Goal: Navigation & Orientation: Understand site structure

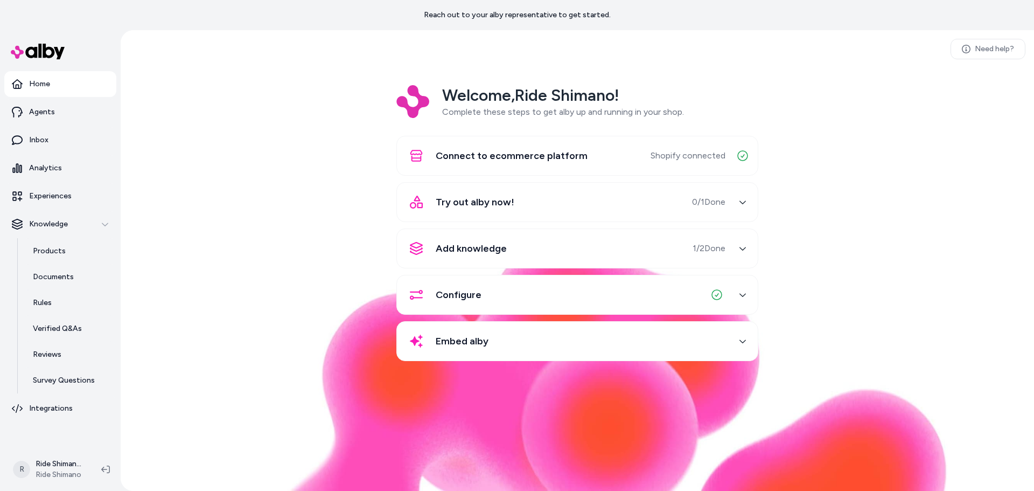
click at [478, 249] on span "Add knowledge" at bounding box center [471, 248] width 71 height 15
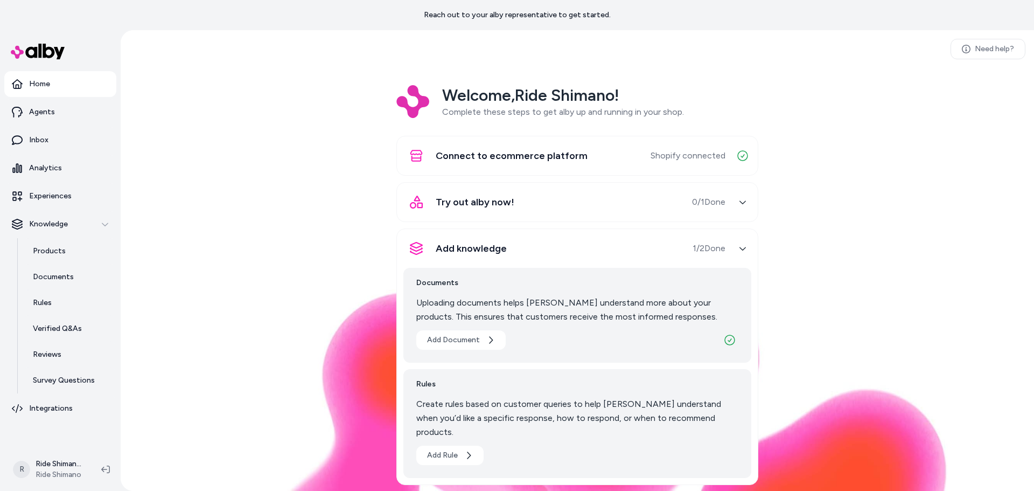
scroll to position [54, 0]
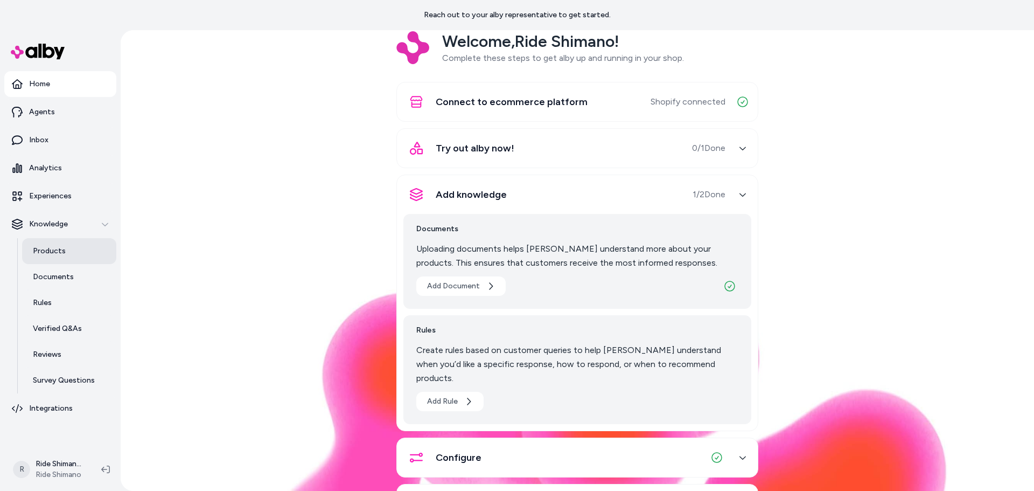
click at [48, 258] on link "Products" at bounding box center [69, 251] width 94 height 26
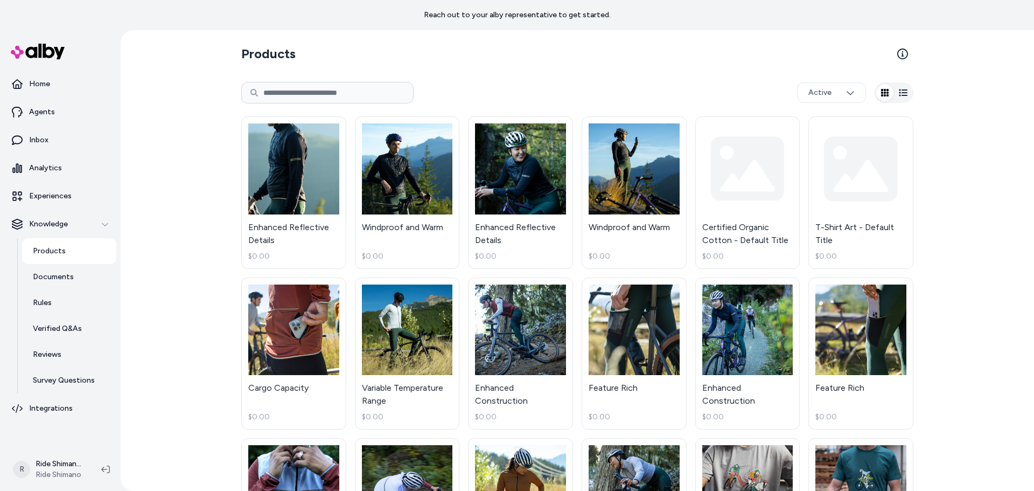
scroll to position [54, 0]
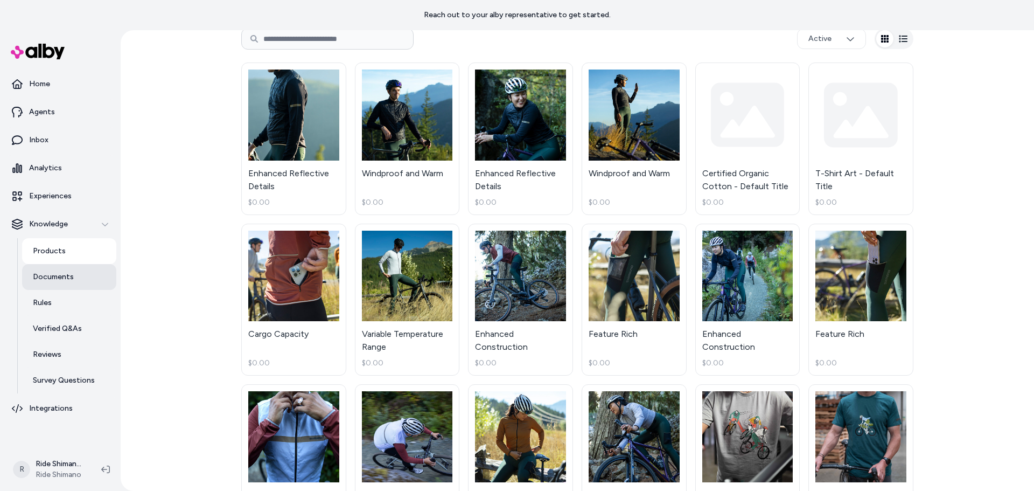
click at [45, 273] on p "Documents" at bounding box center [53, 277] width 41 height 11
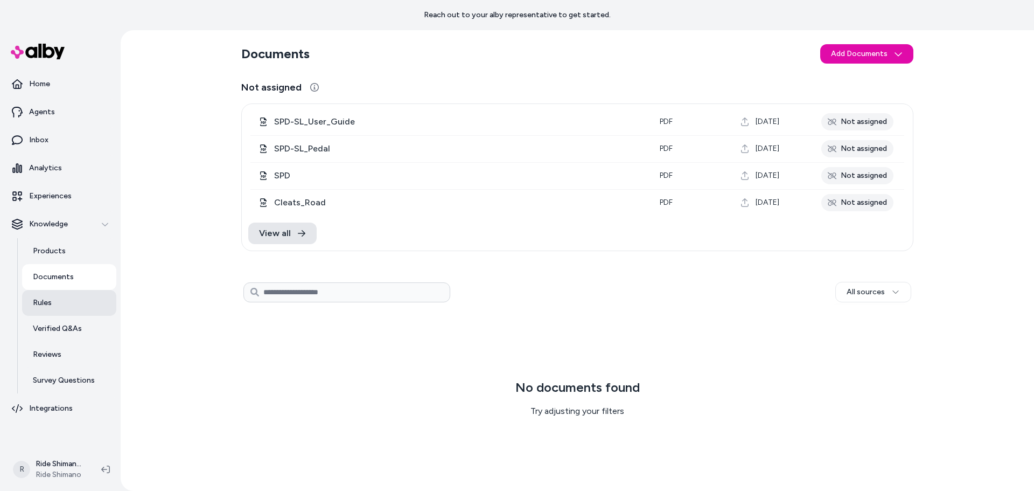
click at [52, 300] on link "Rules" at bounding box center [69, 303] width 94 height 26
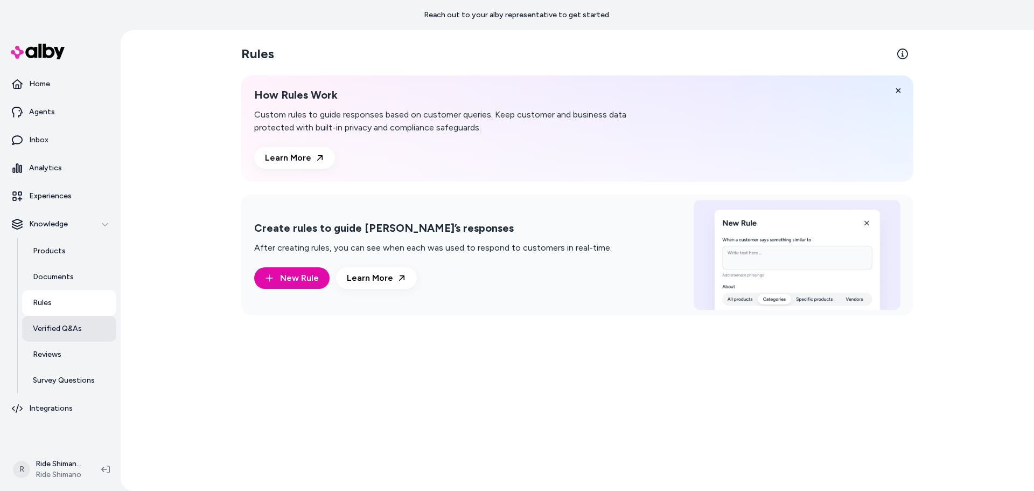
click at [63, 329] on p "Verified Q&As" at bounding box center [57, 328] width 49 height 11
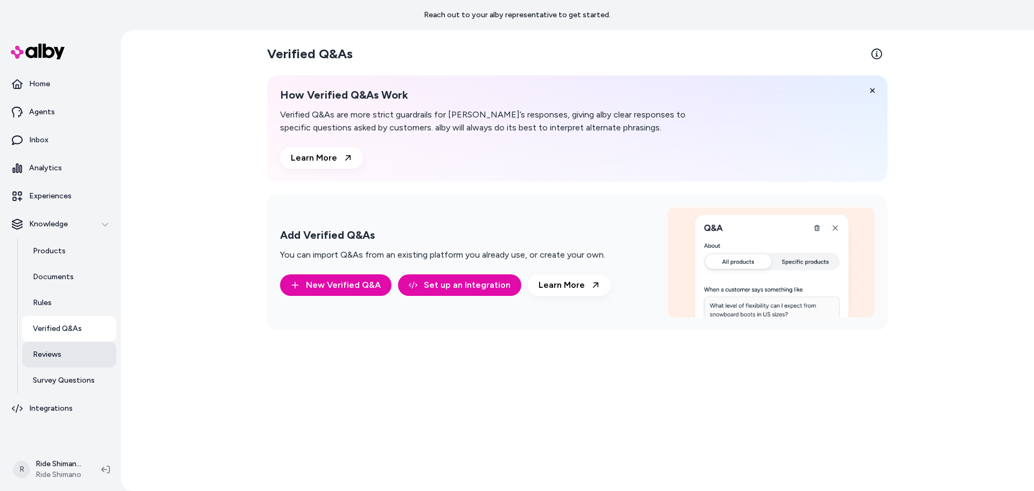
click at [55, 355] on p "Reviews" at bounding box center [47, 354] width 29 height 11
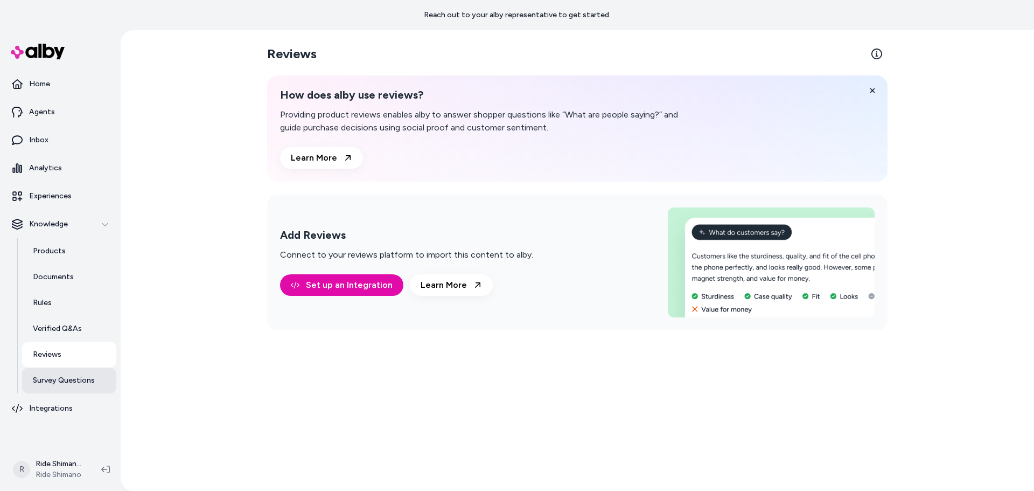
click at [45, 377] on p "Survey Questions" at bounding box center [64, 380] width 62 height 11
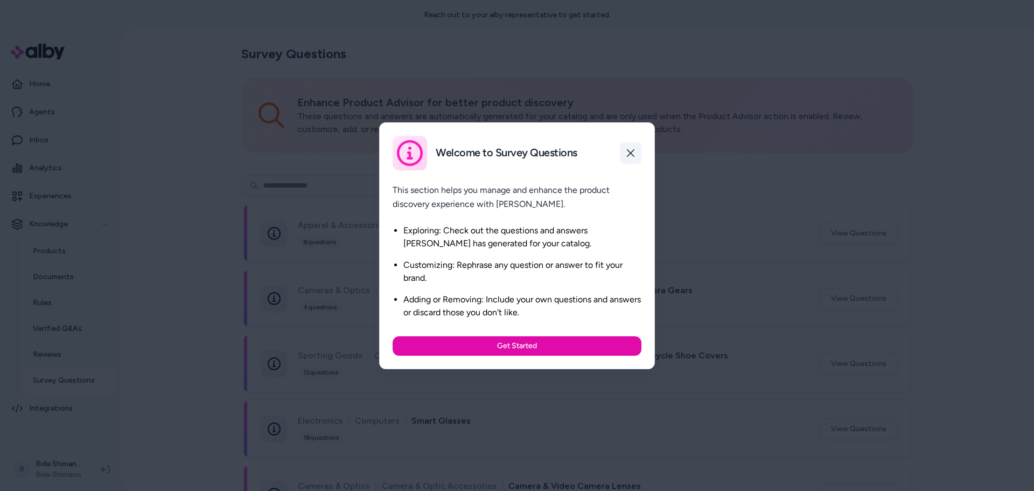
click at [627, 151] on icon "button" at bounding box center [631, 153] width 9 height 9
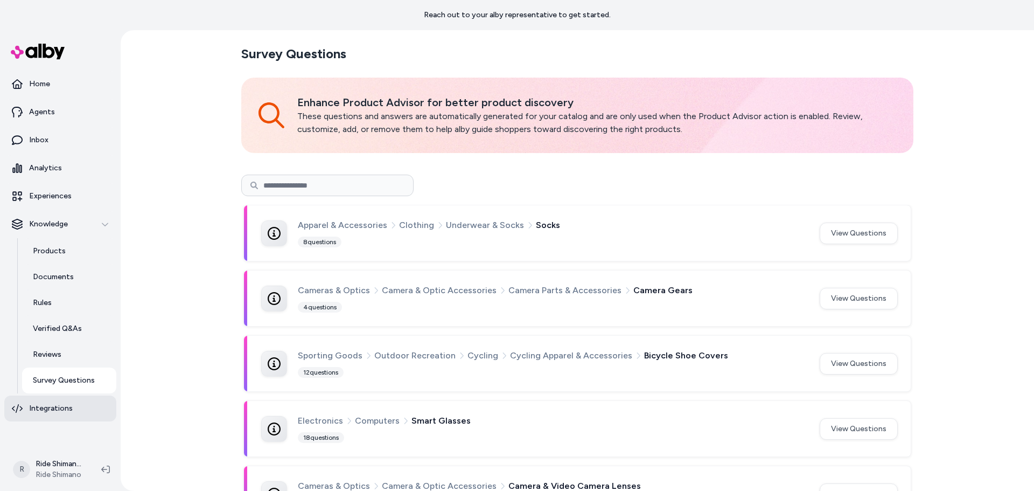
click at [37, 407] on p "Integrations" at bounding box center [51, 408] width 44 height 11
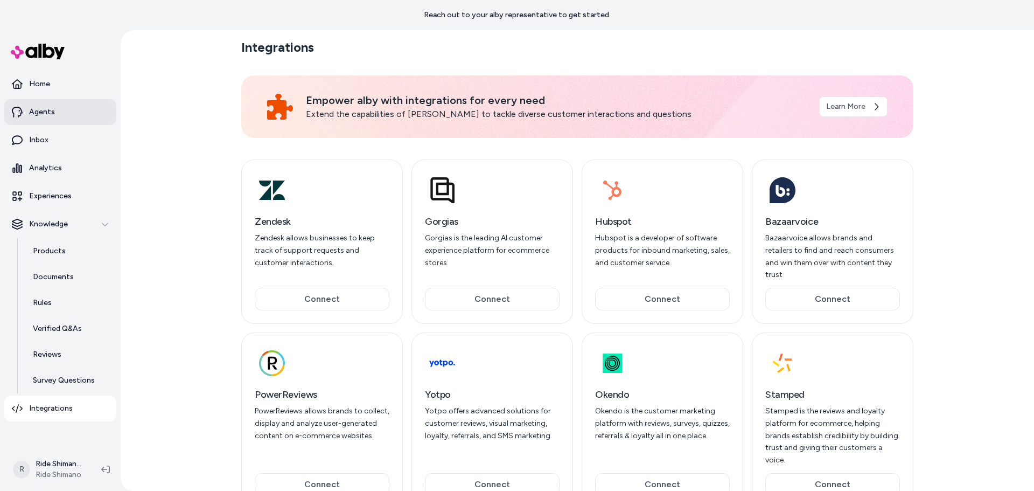
click at [40, 105] on link "Agents" at bounding box center [60, 112] width 112 height 26
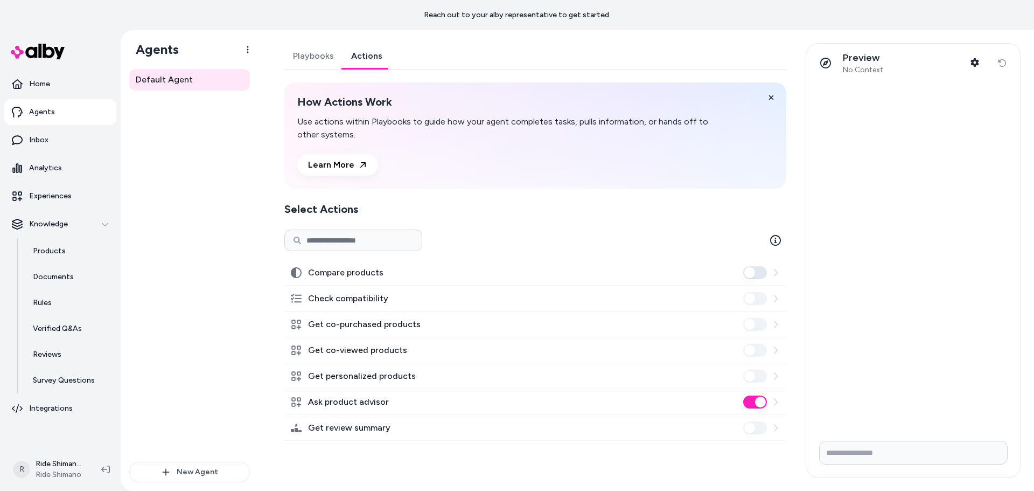
click at [367, 57] on link "Actions" at bounding box center [367, 56] width 48 height 26
drag, startPoint x: 226, startPoint y: 185, endPoint x: 204, endPoint y: 175, distance: 24.3
click at [225, 185] on div "Default Agent" at bounding box center [189, 265] width 121 height 393
click at [40, 85] on p "Home" at bounding box center [39, 84] width 21 height 11
